Goal: Transaction & Acquisition: Subscribe to service/newsletter

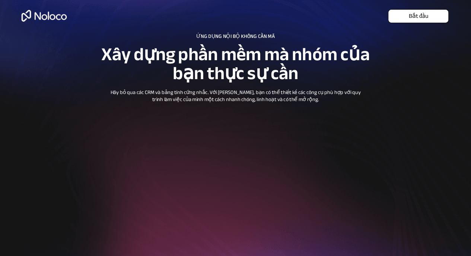
click at [418, 19] on font "Bắt đầu" at bounding box center [418, 15] width 19 height 11
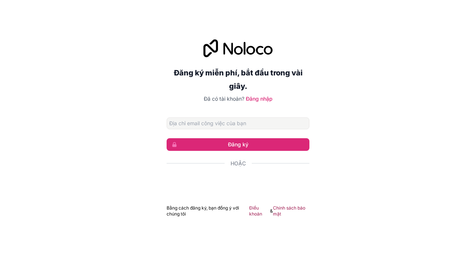
click at [254, 125] on input "Địa chỉ email" at bounding box center [238, 124] width 143 height 12
click at [187, 123] on input "ho" at bounding box center [238, 124] width 143 height 12
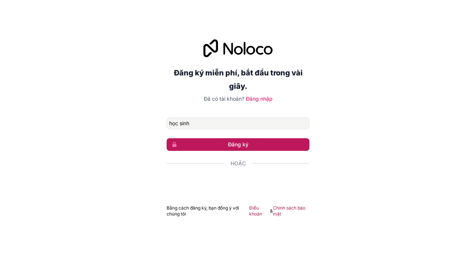
type input "học sinh"
click at [261, 146] on button "Đăng ký" at bounding box center [238, 144] width 143 height 13
